Goal: Subscribe to service/newsletter

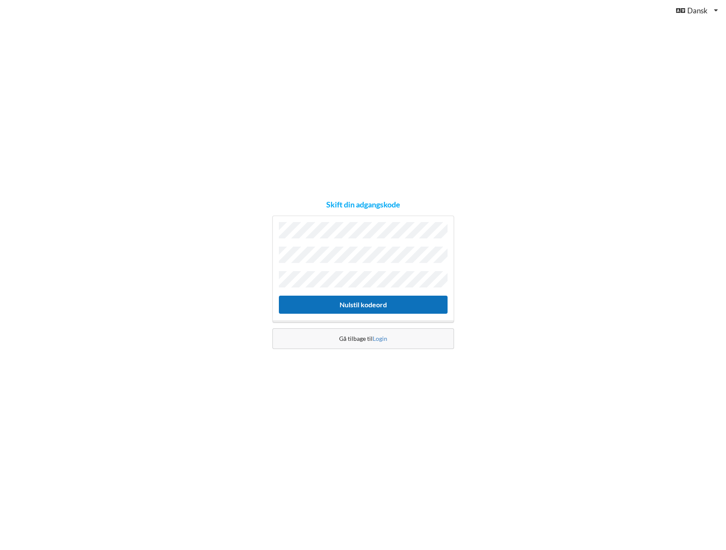
click at [364, 302] on button "Nulstil kodeord" at bounding box center [363, 305] width 169 height 18
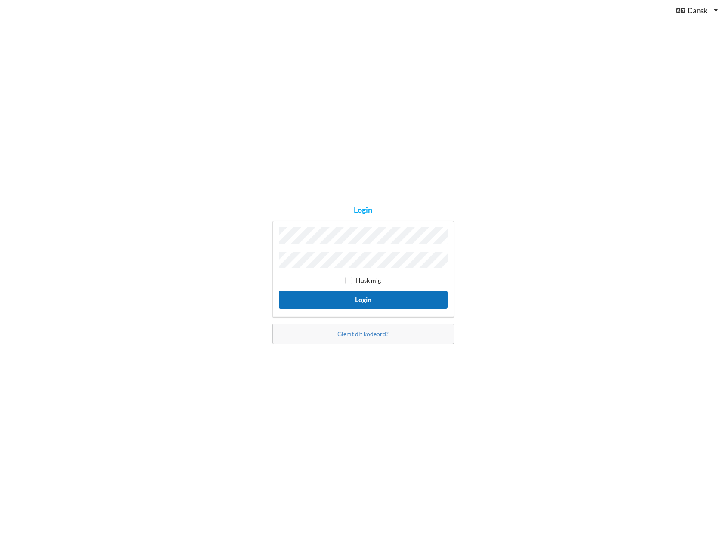
click at [366, 297] on button "Login" at bounding box center [363, 300] width 169 height 18
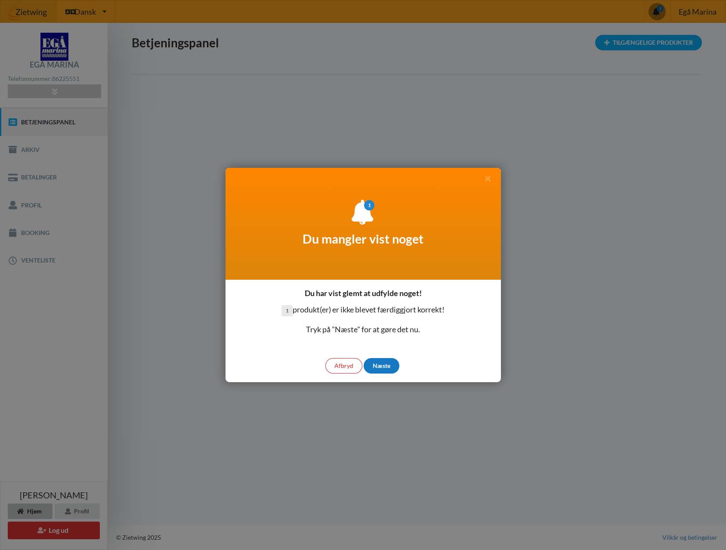
click at [386, 366] on div "Næste" at bounding box center [382, 365] width 36 height 15
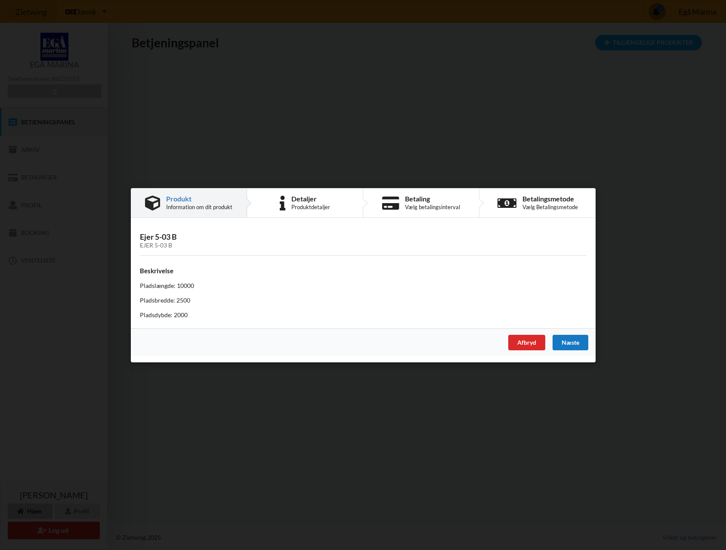
click at [569, 344] on div "Næste" at bounding box center [570, 341] width 36 height 15
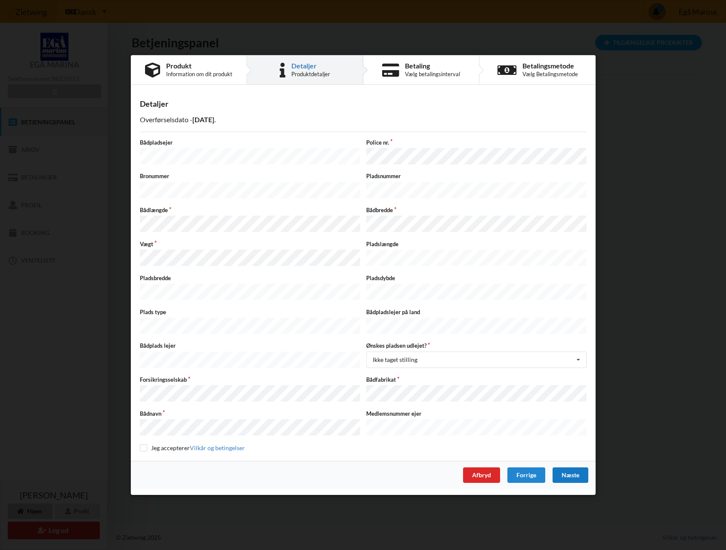
click at [571, 467] on div "Næste" at bounding box center [570, 474] width 36 height 15
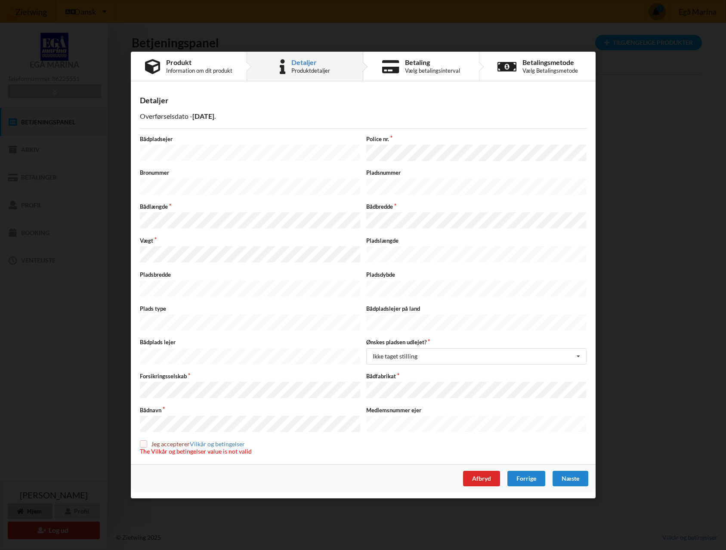
click at [145, 440] on input "checkbox" at bounding box center [143, 443] width 7 height 7
checkbox input "true"
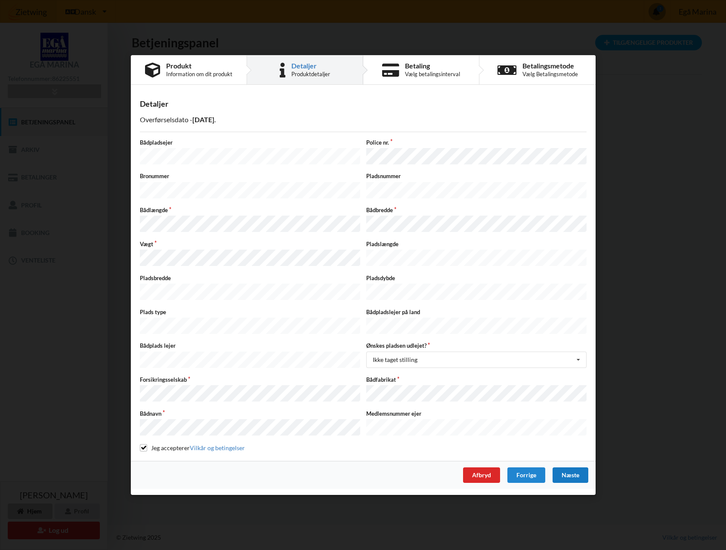
click at [570, 467] on div "Næste" at bounding box center [570, 474] width 36 height 15
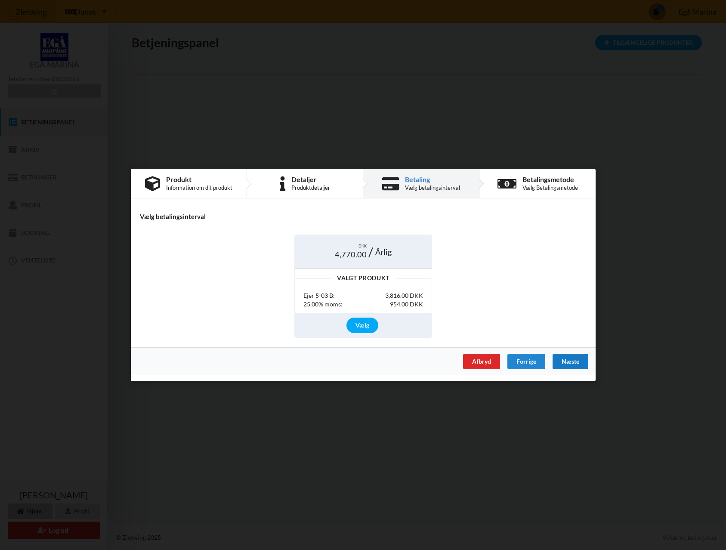
click at [572, 362] on div "Næste" at bounding box center [570, 361] width 36 height 15
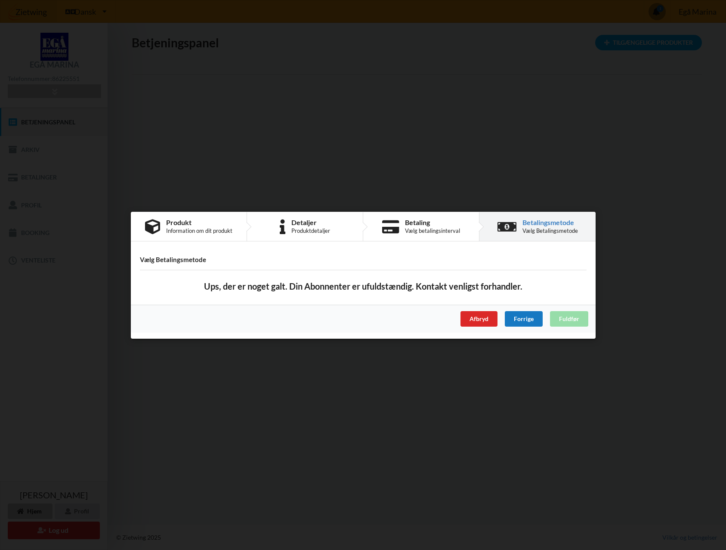
click at [521, 321] on div "Forrige" at bounding box center [523, 318] width 38 height 15
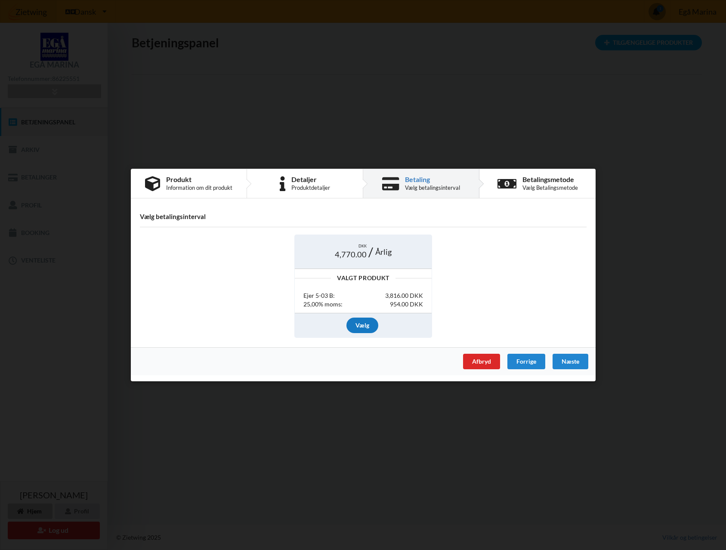
click at [358, 324] on div "Vælg" at bounding box center [362, 324] width 32 height 15
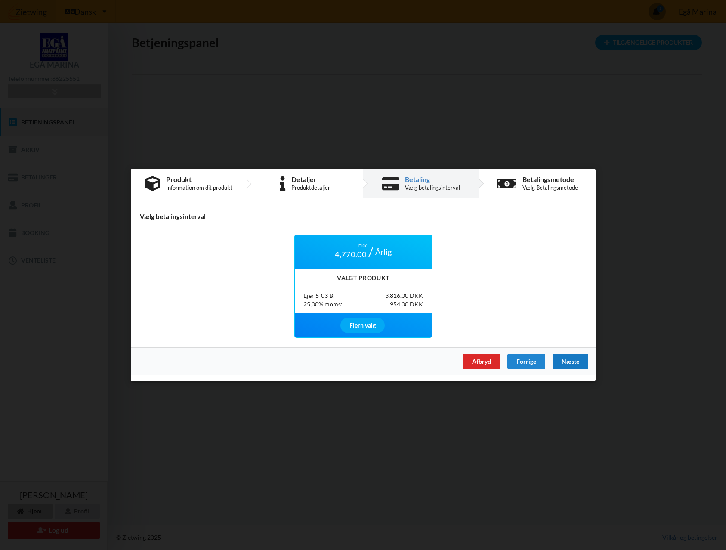
click at [571, 361] on div "Næste" at bounding box center [570, 361] width 36 height 15
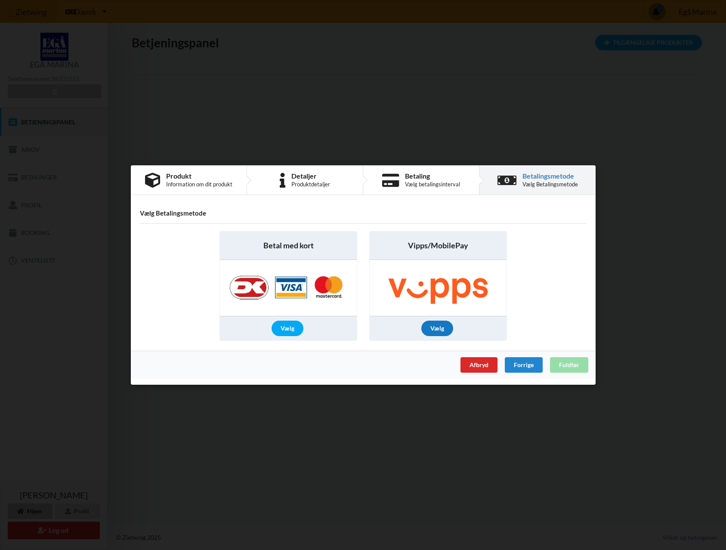
click at [436, 327] on div "Vælg" at bounding box center [437, 328] width 32 height 15
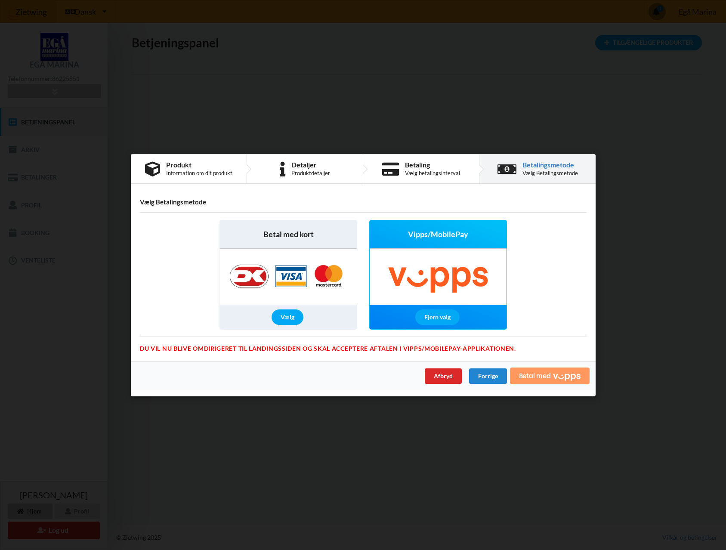
click at [545, 376] on span "Betal med" at bounding box center [534, 375] width 32 height 7
click at [558, 375] on icon "Vipps" at bounding box center [567, 377] width 28 height 8
click at [293, 319] on div "Vælg" at bounding box center [287, 316] width 32 height 15
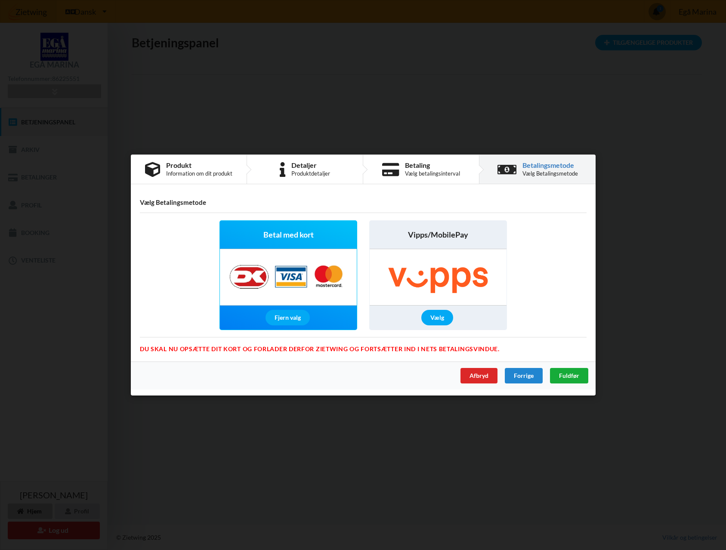
click at [572, 376] on span "Fuldfør" at bounding box center [568, 375] width 20 height 7
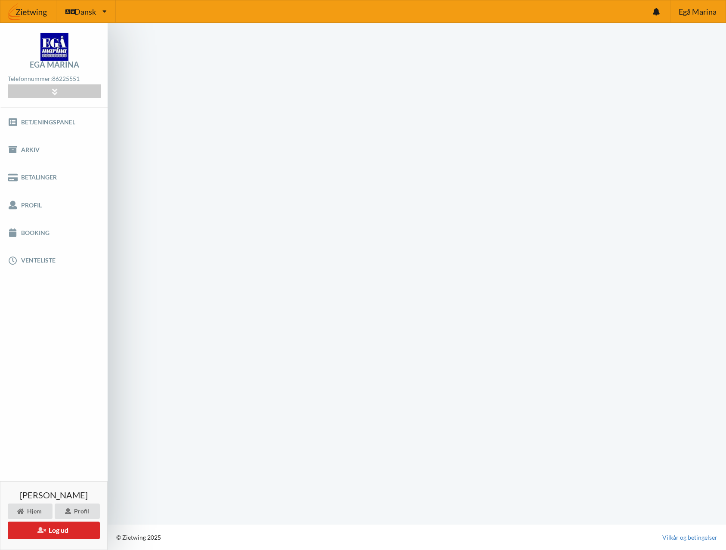
scroll to position [0, 0]
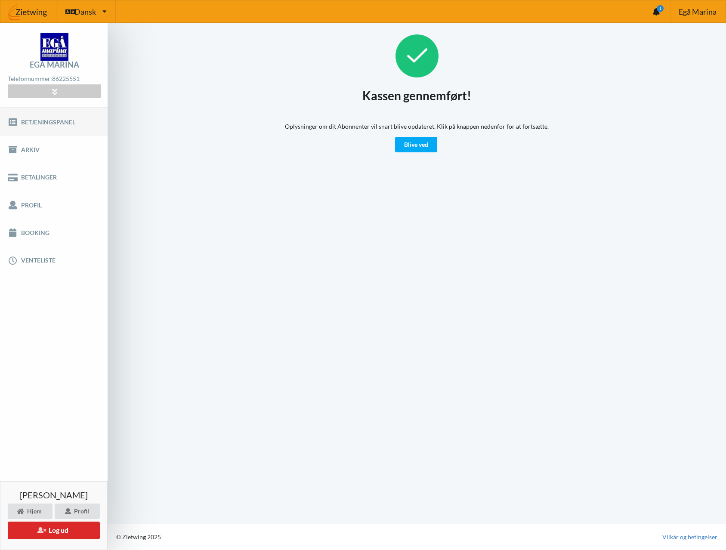
click at [56, 124] on link "Betjeningspanel" at bounding box center [54, 122] width 108 height 28
